Goal: Task Accomplishment & Management: Manage account settings

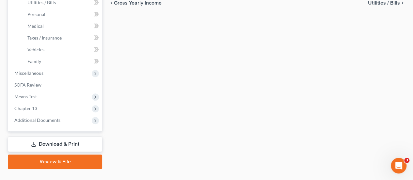
scroll to position [260, 0]
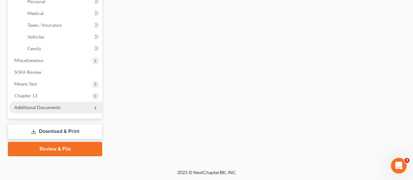
click at [52, 108] on span "Additional Documents" at bounding box center [37, 107] width 46 height 6
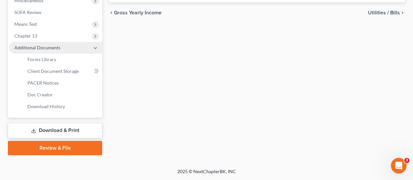
scroll to position [237, 0]
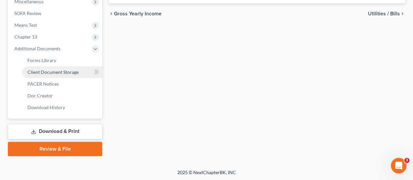
click at [52, 71] on span "Client Document Storage" at bounding box center [52, 72] width 51 height 6
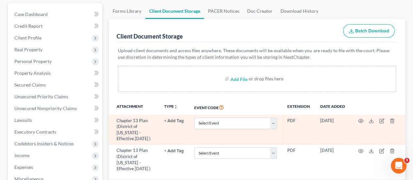
scroll to position [98, 0]
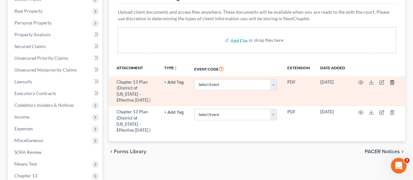
click at [392, 83] on icon "button" at bounding box center [391, 82] width 5 height 5
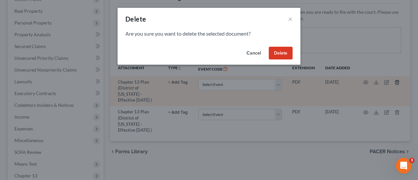
click at [392, 83] on div "Delete × Are you sure you want to delete the selected document? Cancel Delete" at bounding box center [209, 90] width 418 height 180
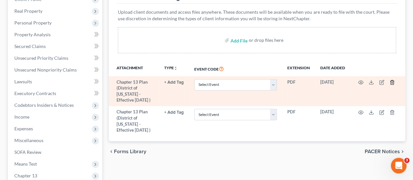
click at [392, 81] on icon "button" at bounding box center [391, 82] width 5 height 5
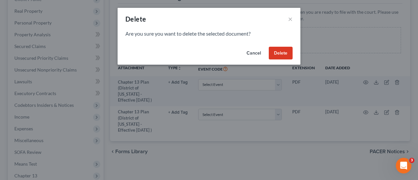
click at [281, 51] on button "Delete" at bounding box center [281, 53] width 24 height 13
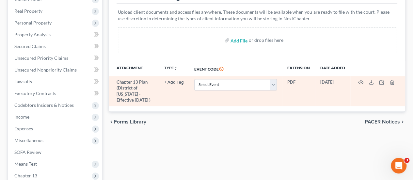
click at [392, 85] on td at bounding box center [377, 91] width 55 height 30
click at [392, 84] on icon "button" at bounding box center [391, 82] width 3 height 4
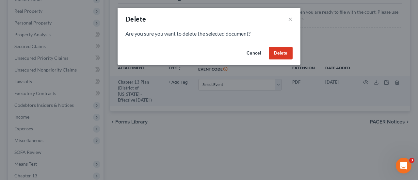
click at [281, 51] on button "Delete" at bounding box center [281, 53] width 24 height 13
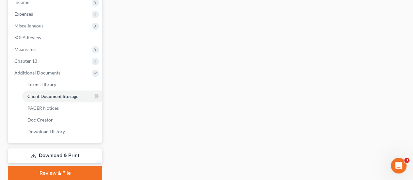
scroll to position [237, 0]
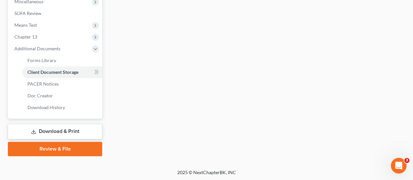
click at [60, 131] on link "Download & Print" at bounding box center [55, 131] width 94 height 15
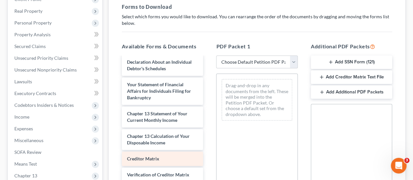
scroll to position [198, 0]
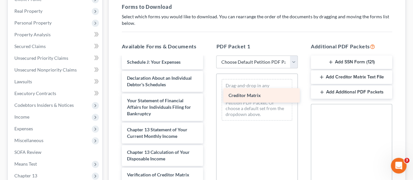
drag, startPoint x: 155, startPoint y: 158, endPoint x: 257, endPoint y: 96, distance: 119.3
click at [208, 96] on div "Creditor Matrix Voluntary Petition for Individuals Filing for Bankruptcy Summar…" at bounding box center [163, 53] width 92 height 362
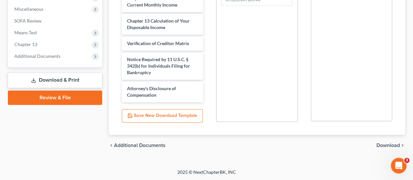
click at [388, 144] on span "Download" at bounding box center [388, 145] width 24 height 5
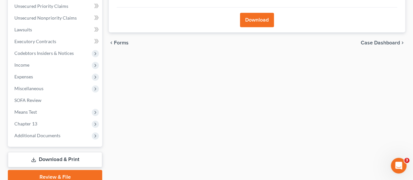
scroll to position [80, 0]
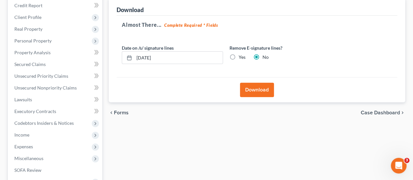
click at [266, 87] on button "Download" at bounding box center [257, 90] width 34 height 14
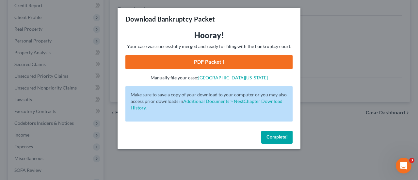
click at [203, 66] on link "PDF Packet 1" at bounding box center [208, 62] width 167 height 14
click at [277, 138] on span "Complete!" at bounding box center [276, 137] width 21 height 6
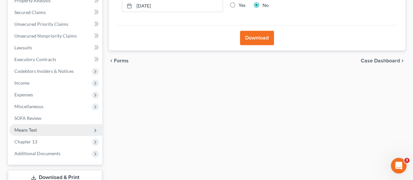
scroll to position [145, 0]
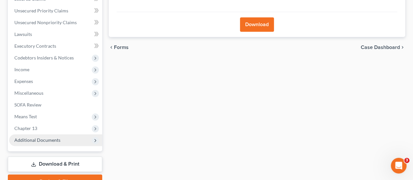
click at [31, 140] on span "Additional Documents" at bounding box center [37, 140] width 46 height 6
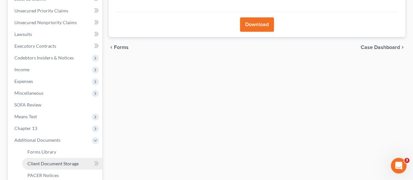
click at [37, 161] on span "Client Document Storage" at bounding box center [52, 164] width 51 height 6
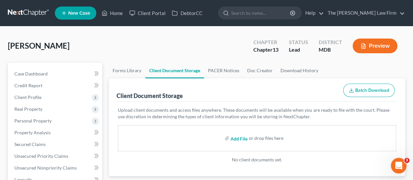
click at [245, 137] on input "file" at bounding box center [238, 138] width 16 height 12
type input "C:\fakepath\Original Plan.pdf"
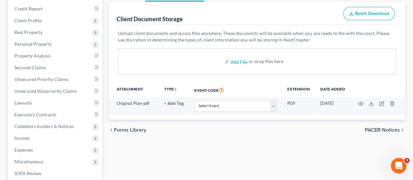
scroll to position [131, 0]
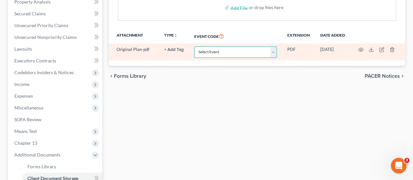
click at [228, 49] on select "Select Event Affidavit Affidavit of Adequate Protection and Lease Payments Affi…" at bounding box center [235, 51] width 83 height 11
select select "25"
click at [194, 46] on select "Select Event Affidavit Affidavit of Adequate Protection and Lease Payments Affi…" at bounding box center [235, 51] width 83 height 11
